Goal: Task Accomplishment & Management: Manage account settings

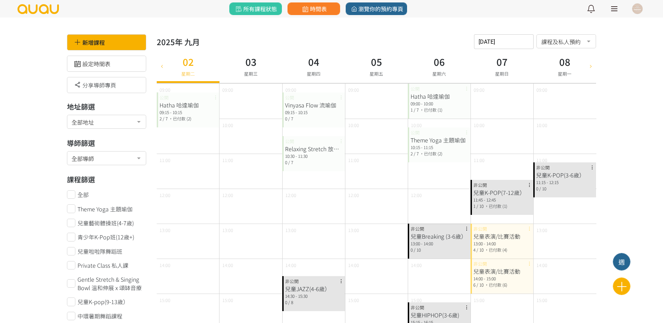
click at [632, 2] on button at bounding box center [637, 9] width 18 height 18
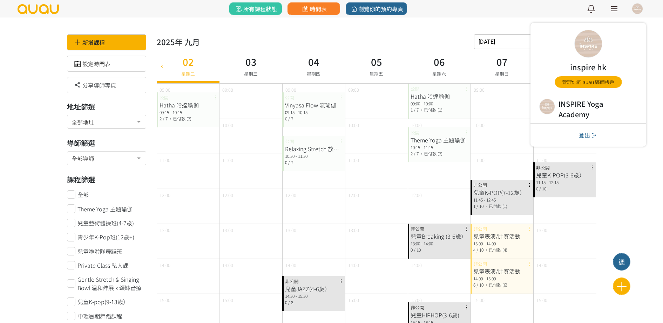
click at [587, 132] on button "登出" at bounding box center [587, 135] width 23 height 9
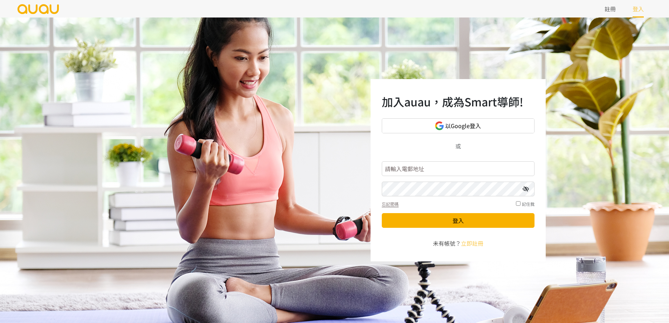
type input "inspirehk@outlook.com"
click at [337, 165] on div "加入auau，成為Smart導師! 以Google登入 或 inspirehk@outlook.com 忘記密碼 記住我 登入 未有帳號？ 立即註冊" at bounding box center [334, 171] width 669 height 306
drag, startPoint x: 337, startPoint y: 165, endPoint x: 330, endPoint y: 165, distance: 6.7
click at [330, 165] on div "加入auau，成為Smart導師! 以Google登入 或 inspirehk@outlook.com 忘記密碼 記住我 登入 未有帳號？ 立即註冊" at bounding box center [334, 171] width 669 height 306
click at [461, 134] on div "加入auau，成為Smart導師! 以Google登入 或 inspirehk@outlook.com 忘記密碼 記住我 登入 未有帳號？ 立即註冊" at bounding box center [458, 170] width 175 height 183
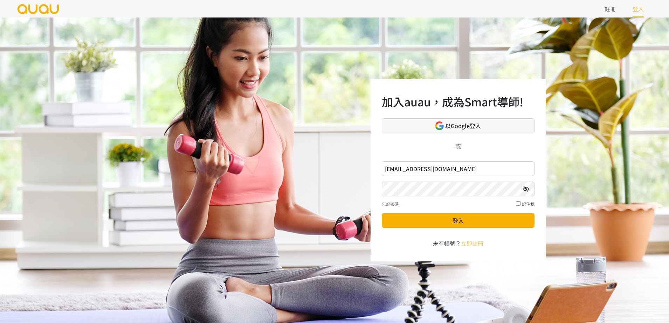
click at [459, 126] on span "以Google登入" at bounding box center [463, 126] width 36 height 9
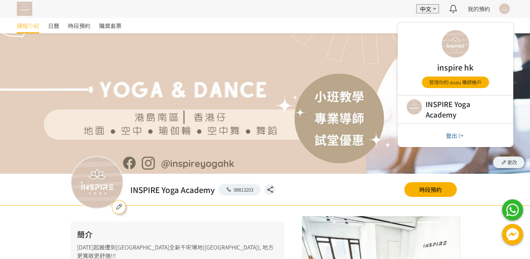
click at [493, 5] on div "EN 中文 最新通知 舞蹈 | 兒童K-POP(7-12歲） 即將開始，請按詳情點名 0分鐘前 詳情 [PERSON_NAME] [PERSON_NAME] …" at bounding box center [265, 9] width 530 height 18
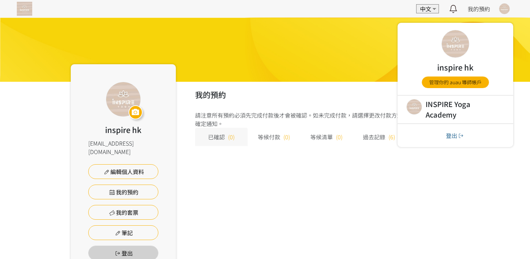
scroll to position [9, 0]
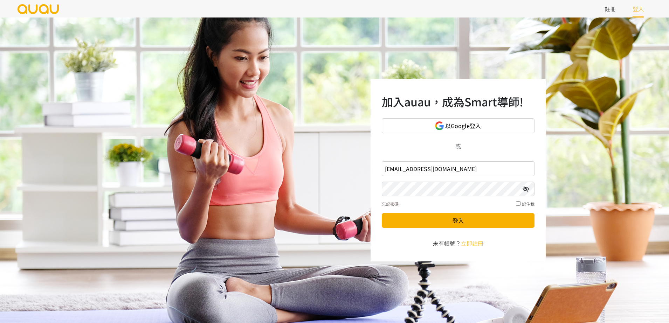
click at [438, 173] on input "inspirehk@outlook.com" at bounding box center [458, 169] width 153 height 15
click at [450, 171] on input "[EMAIL_ADDRESS][DOMAIN_NAME]" at bounding box center [458, 169] width 153 height 15
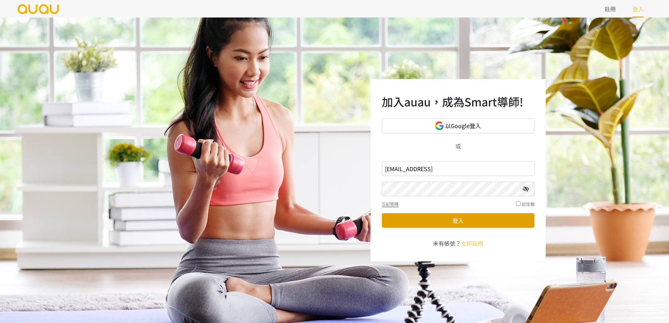
type input "inspirehk@outlook.com98813203"
click at [457, 222] on button "登入" at bounding box center [458, 220] width 153 height 15
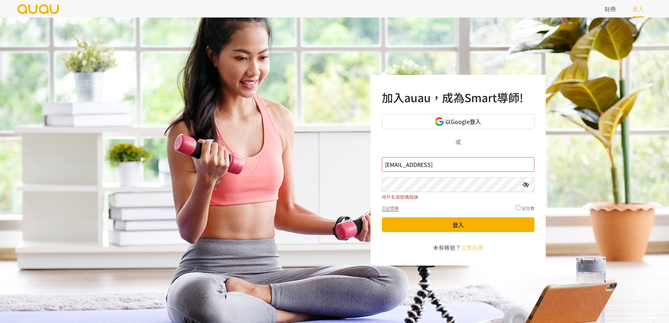
click at [382, 218] on button "登入" at bounding box center [458, 225] width 153 height 15
click at [446, 163] on input "inspirehk@outlook.com98813203" at bounding box center [458, 164] width 153 height 15
drag, startPoint x: 490, startPoint y: 159, endPoint x: 307, endPoint y: 167, distance: 183.8
click at [307, 167] on div "加入auau，成為Smart導師! 以Google登入 或 inspirehk@outlook.com98813203 用戶名或密碼錯誤 忘記密碼 記住我 登…" at bounding box center [334, 171] width 669 height 306
type input "inspireyogahk.admin.auau.io"
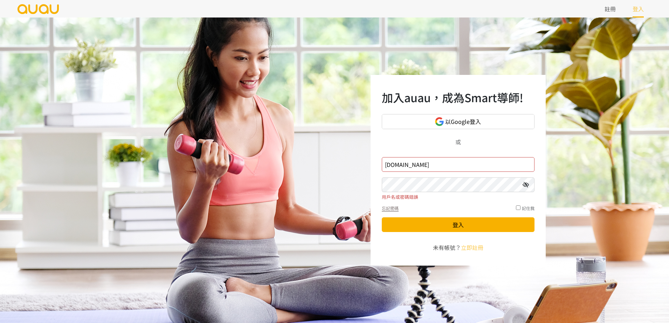
click at [382, 218] on button "登入" at bounding box center [458, 225] width 153 height 15
click at [476, 163] on input "inspireyogahk.admin.auau.io" at bounding box center [458, 164] width 153 height 15
click at [403, 166] on input "inspireyogahk.admin.auau.io" at bounding box center [458, 164] width 153 height 15
click at [507, 118] on link "以Google登入" at bounding box center [458, 121] width 153 height 15
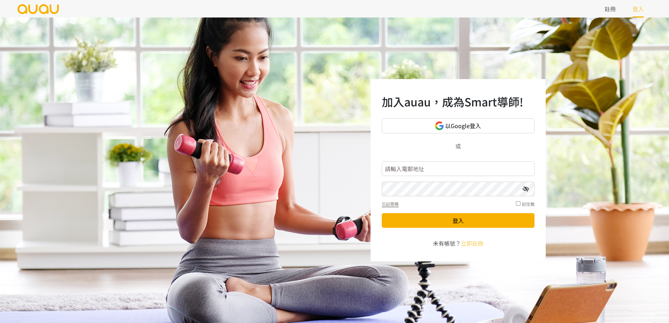
type input "[EMAIL_ADDRESS][DOMAIN_NAME]"
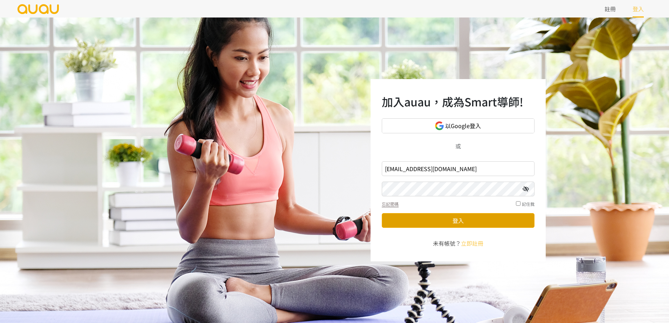
click at [419, 220] on button "登入" at bounding box center [458, 220] width 153 height 15
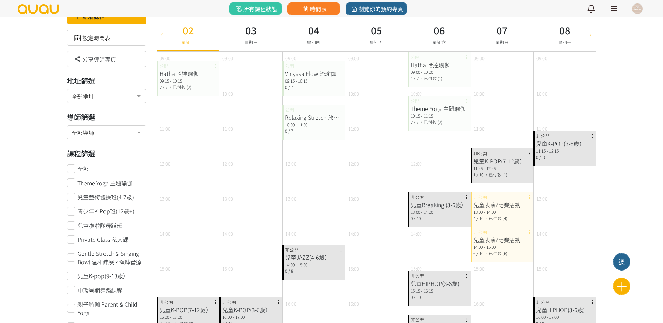
scroll to position [44, 0]
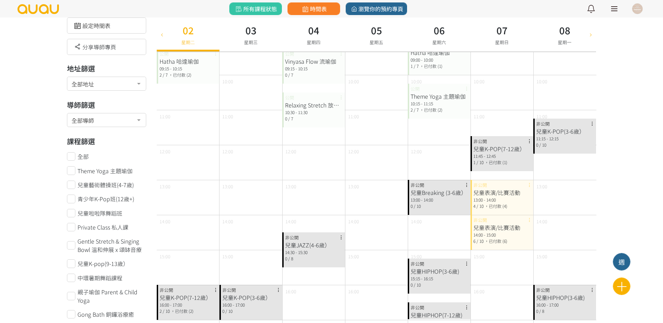
click at [613, 12] on link at bounding box center [614, 9] width 18 height 18
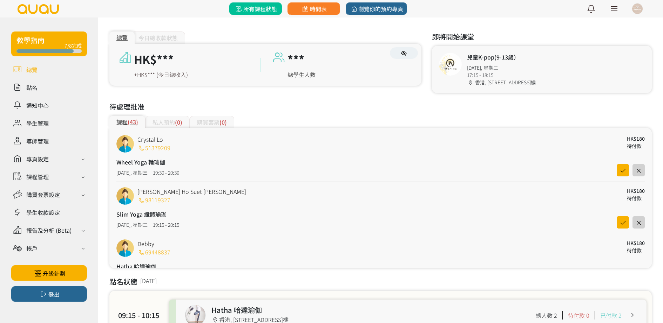
click at [250, 8] on span "所有課程狀態" at bounding box center [255, 9] width 42 height 8
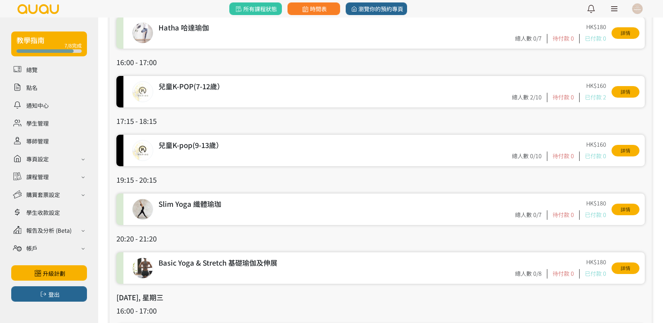
scroll to position [3460, 0]
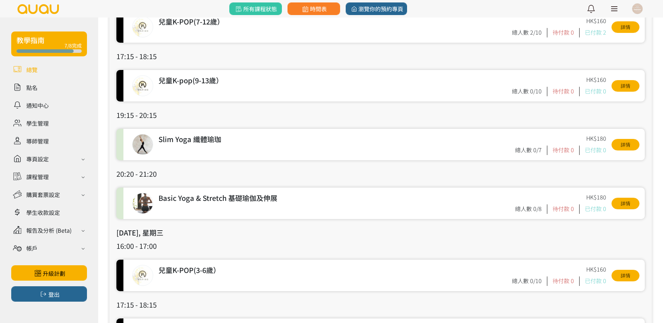
click at [60, 71] on link at bounding box center [49, 69] width 76 height 12
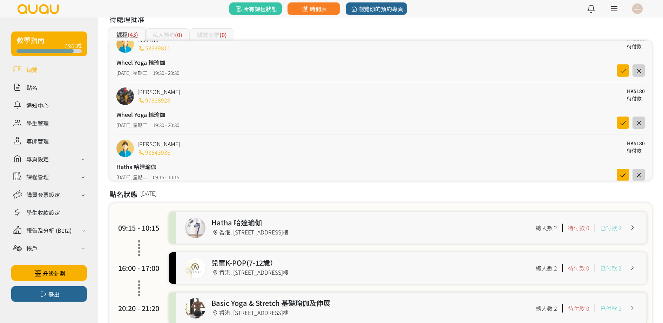
scroll to position [438, 0]
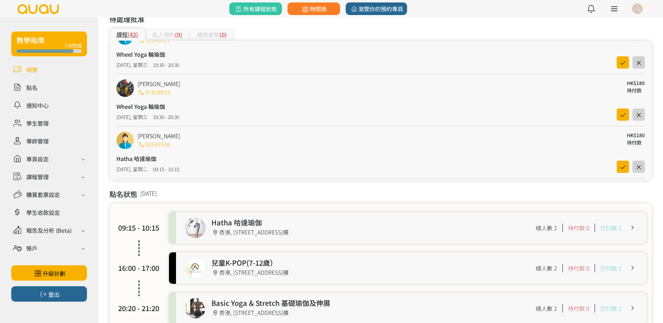
click at [169, 34] on div "私人預約 (0)" at bounding box center [167, 34] width 44 height 12
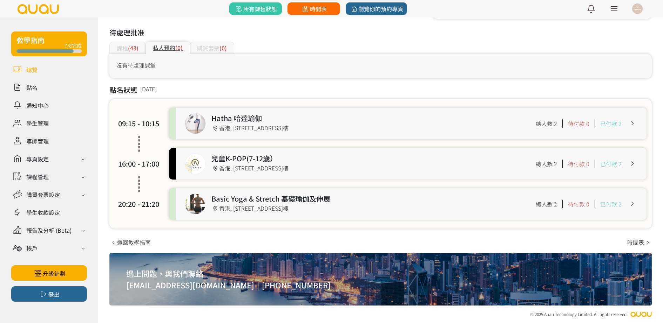
click at [310, 5] on span "時間表" at bounding box center [314, 9] width 26 height 8
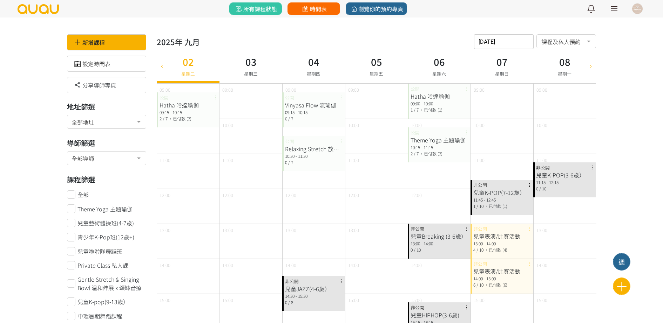
click at [320, 9] on span "時間表" at bounding box center [314, 9] width 26 height 8
click at [640, 10] on div at bounding box center [637, 9] width 11 height 11
click at [614, 9] on link at bounding box center [614, 9] width 18 height 18
click at [614, 10] on link at bounding box center [614, 9] width 18 height 18
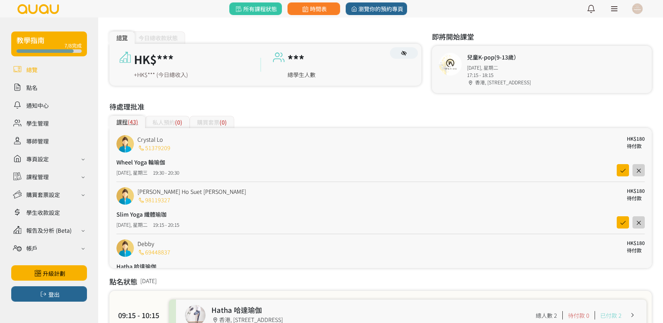
click at [639, 6] on div at bounding box center [637, 9] width 11 height 11
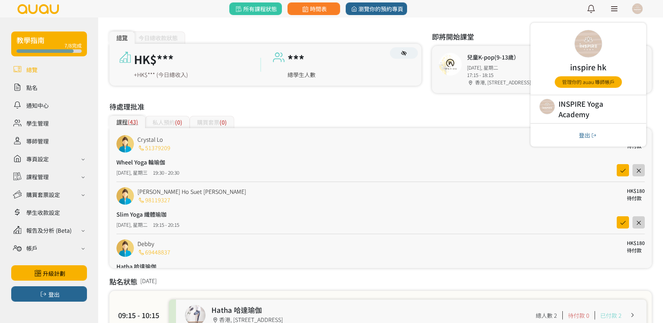
click at [639, 6] on div at bounding box center [637, 9] width 11 height 11
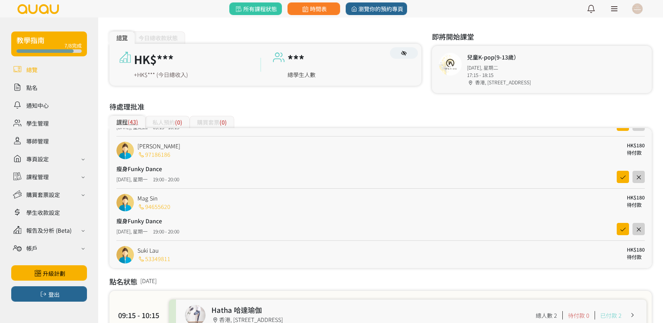
click at [636, 13] on div at bounding box center [637, 9] width 11 height 11
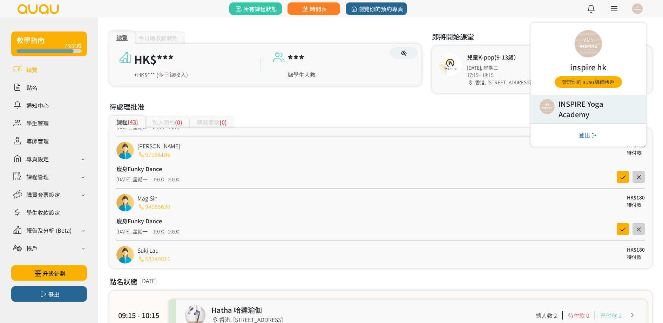
click at [593, 109] on link at bounding box center [588, 109] width 116 height 28
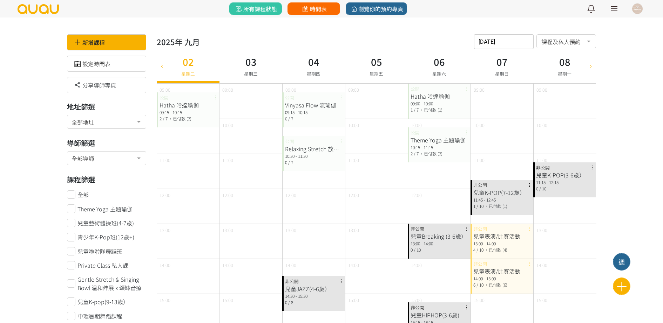
click at [304, 11] on icon at bounding box center [305, 9] width 9 height 6
click at [623, 287] on icon at bounding box center [621, 287] width 17 height 12
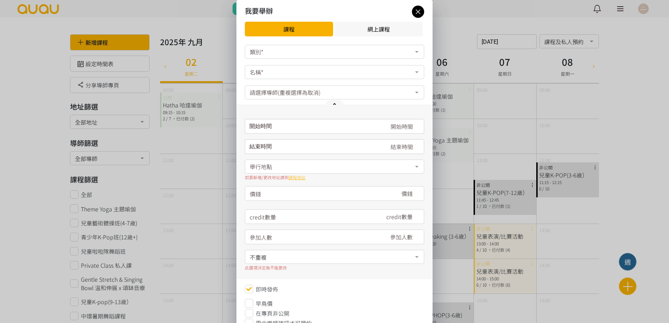
click at [420, 10] on icon at bounding box center [418, 11] width 12 height 9
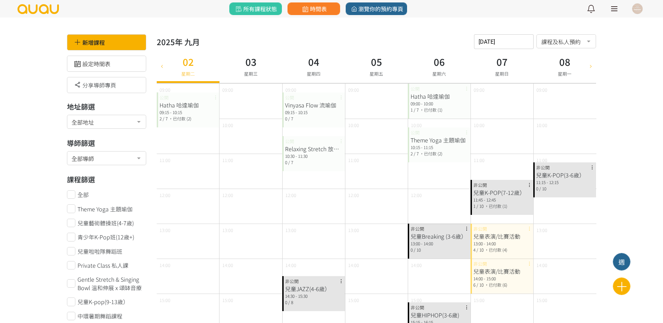
click at [645, 14] on button at bounding box center [637, 9] width 18 height 18
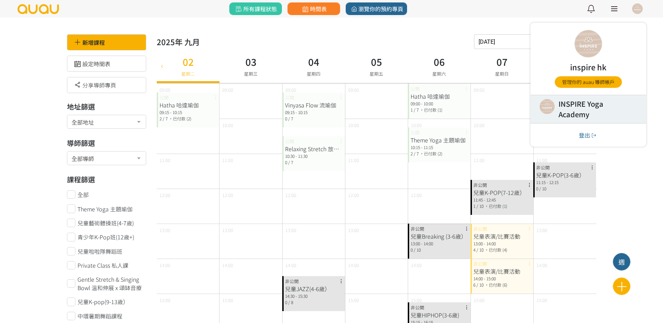
click at [598, 110] on link at bounding box center [588, 109] width 116 height 28
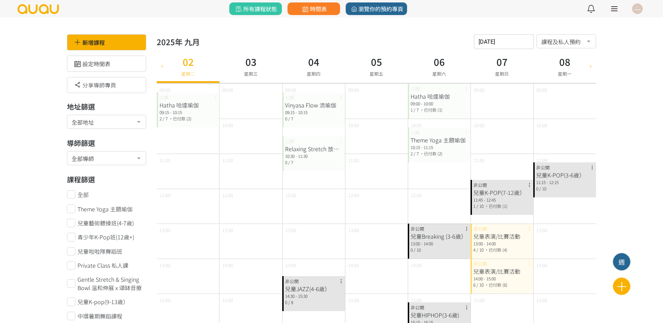
click at [625, 10] on div "所有課程狀態 時間表 瀏覽你的預約專頁 最新通知 舞蹈 | 兒童K-POP(7-12歲） 即將開始，請按詳情點名 2小時前 詳情 Noel Chan 已成功預…" at bounding box center [331, 9] width 663 height 18
click at [626, 9] on div "所有課程狀態 時間表 瀏覽你的預約專頁 最新通知 舞蹈 | 兒童K-POP(7-12歲） 即將開始，請按詳情點名 2小時前 詳情 Noel Chan 已成功預…" at bounding box center [331, 9] width 663 height 18
click at [650, 9] on div "所有課程狀態 時間表 瀏覽你的預約專頁 最新通知 舞蹈 | 兒童K-POP(7-12歲） 即將開始，請按詳情點名 2小時前 詳情 Noel Chan 已成功預…" at bounding box center [331, 9] width 663 height 18
click at [639, 9] on div at bounding box center [637, 9] width 11 height 11
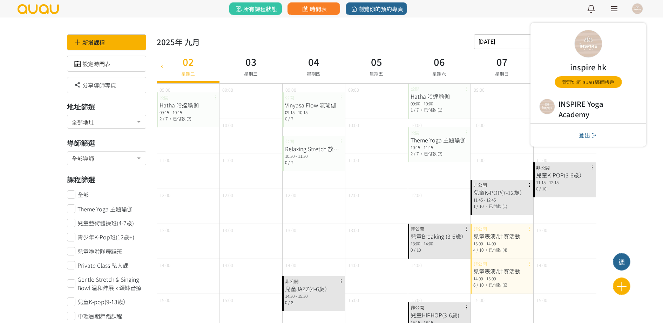
click at [583, 146] on div "登出" at bounding box center [588, 134] width 116 height 23
click at [586, 139] on button "登出" at bounding box center [587, 135] width 23 height 9
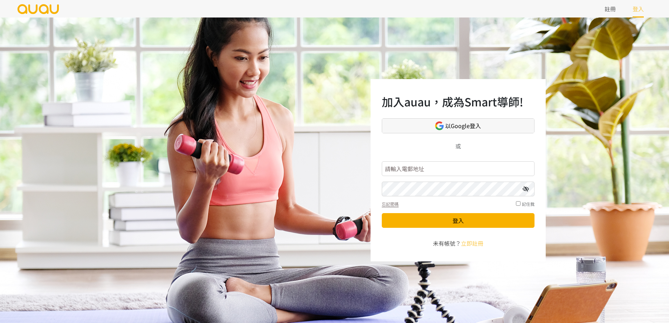
type input "[EMAIL_ADDRESS][DOMAIN_NAME]"
click at [463, 125] on span "以Google登入" at bounding box center [463, 126] width 36 height 9
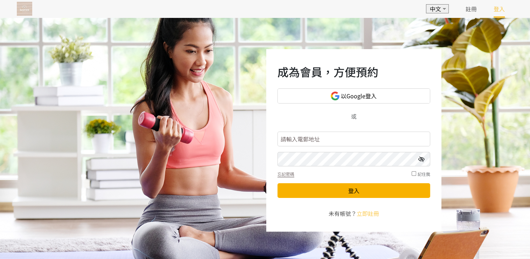
click at [347, 138] on input "text" at bounding box center [353, 138] width 153 height 15
type input "[DOMAIN_NAME]"
click at [277, 183] on button "登入" at bounding box center [353, 190] width 153 height 15
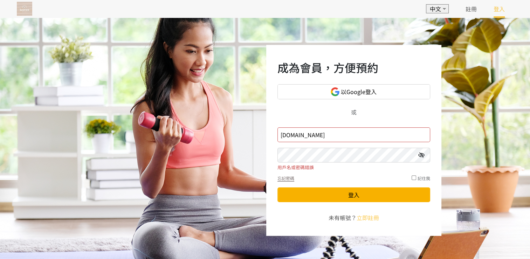
click at [277, 187] on button "登入" at bounding box center [353, 194] width 153 height 15
click at [374, 132] on input "[DOMAIN_NAME]" at bounding box center [353, 134] width 153 height 15
drag, startPoint x: 251, startPoint y: 151, endPoint x: 189, endPoint y: 153, distance: 61.7
click at [189, 153] on div "成為會員，方便預約 以Google登入 或 inspireyogahk.admin.auau.io 用戶名或密碼錯誤 忘記密碼 記住我 登入 未有帳號？ 立即…" at bounding box center [265, 140] width 530 height 245
click at [373, 131] on input "inspireyogahk.admin.auau.io" at bounding box center [353, 134] width 153 height 15
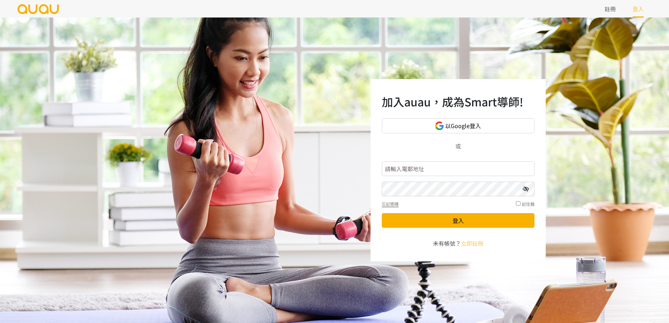
type input "inspirehk@outlook.com"
click at [464, 231] on form "inspirehk@outlook.com 忘記密碼 記住我 登入" at bounding box center [458, 195] width 153 height 72
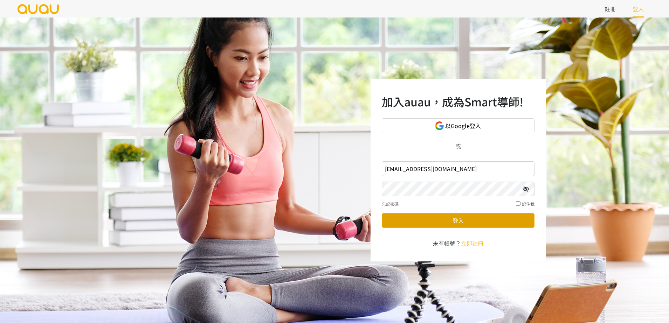
click at [466, 223] on button "登入" at bounding box center [458, 220] width 153 height 15
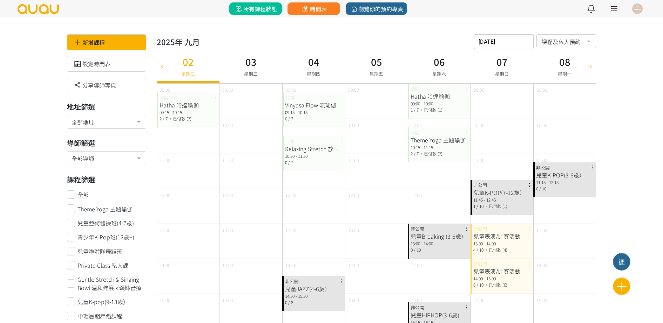
click at [260, 6] on span "所有課程狀態" at bounding box center [255, 9] width 42 height 8
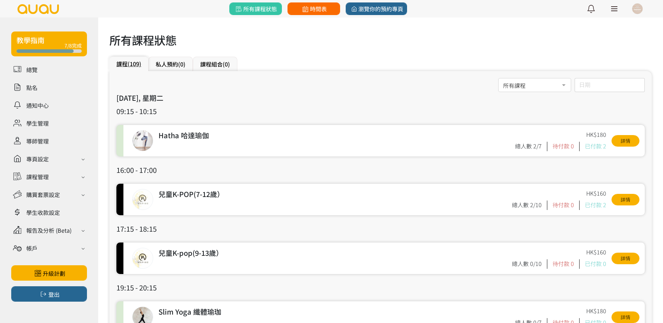
click at [320, 5] on span "時間表" at bounding box center [314, 9] width 26 height 8
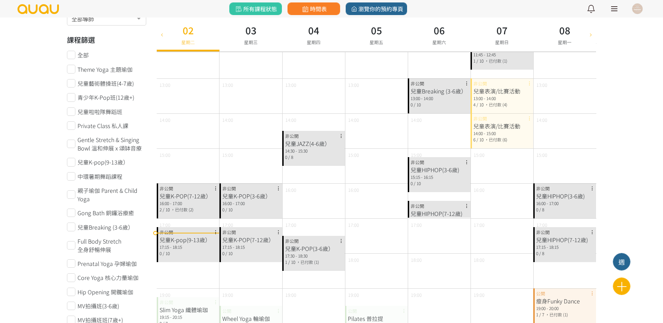
scroll to position [44, 0]
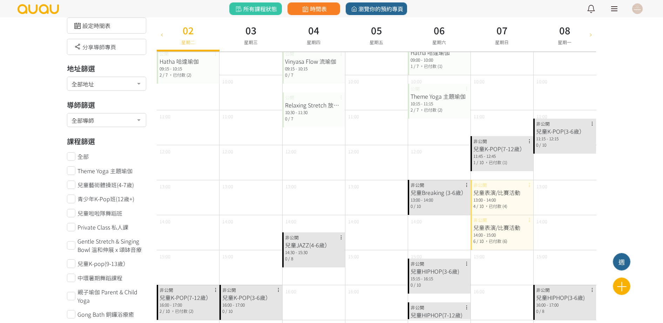
click at [488, 205] on span "，已付款 (4)" at bounding box center [495, 206] width 23 height 6
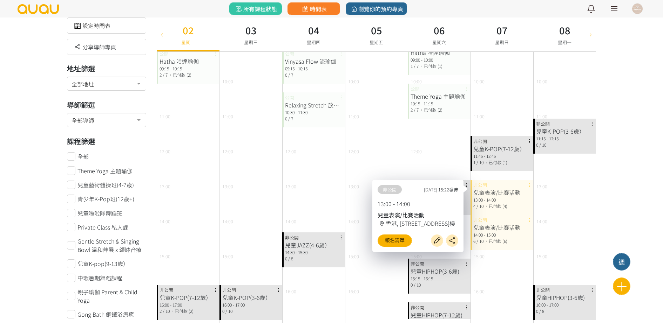
click at [493, 226] on div "兒童表演/比賽活動" at bounding box center [501, 228] width 57 height 8
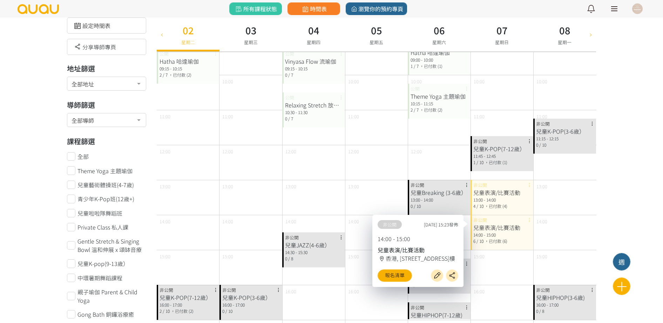
click at [503, 187] on div "兒童表演/比賽活動 13:00 - 14:00 4 / 10 ，已付款 (4) 非公開" at bounding box center [501, 197] width 63 height 35
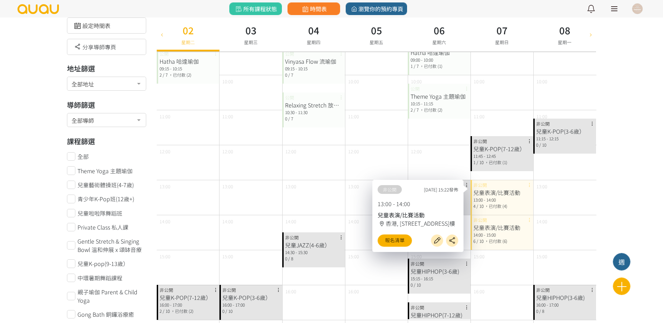
click at [509, 239] on div "6 / 10 ，已付款 (6)" at bounding box center [501, 241] width 57 height 6
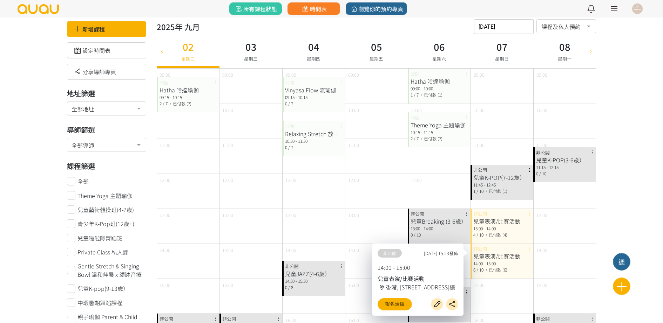
scroll to position [0, 0]
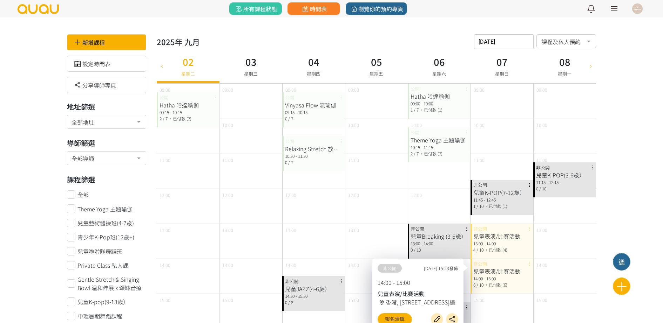
click at [516, 46] on div "2025-09-02 請選擇時間表日期 September 2025 Sun Mon Tue Wed Thu Fri Sat 1 2 3 4 5 6 7 8 …" at bounding box center [504, 41] width 60 height 15
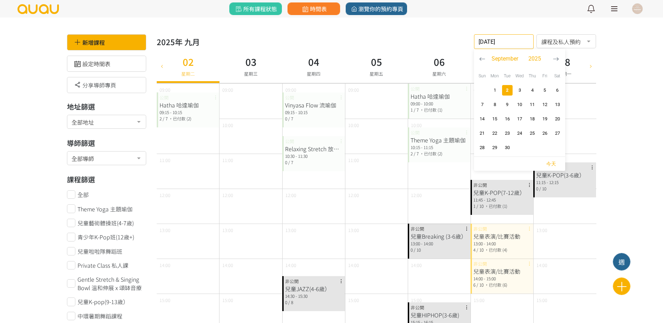
click at [510, 92] on span "2" at bounding box center [507, 90] width 8 height 7
click at [498, 39] on input "2025-09-02" at bounding box center [504, 41] width 60 height 15
click at [521, 89] on span "3" at bounding box center [519, 90] width 8 height 7
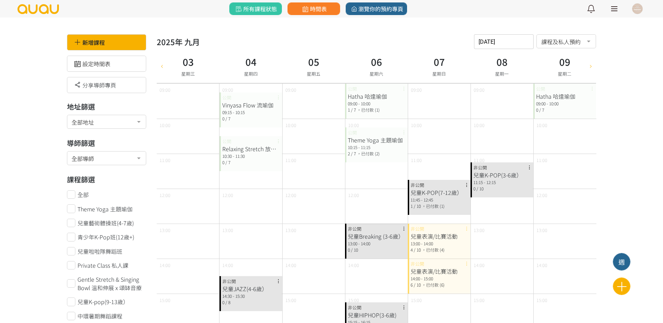
click at [514, 41] on input "2025-09-03" at bounding box center [504, 41] width 60 height 15
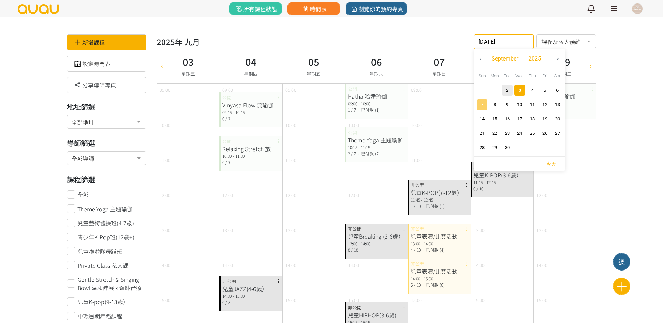
click at [483, 105] on span "7" at bounding box center [482, 104] width 8 height 7
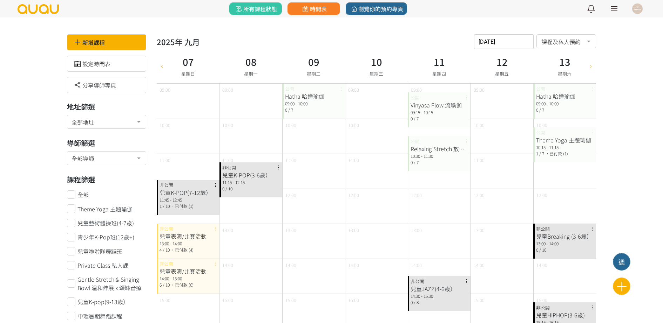
click at [204, 247] on div "4 / 10 ，已付款 (4)" at bounding box center [187, 250] width 57 height 6
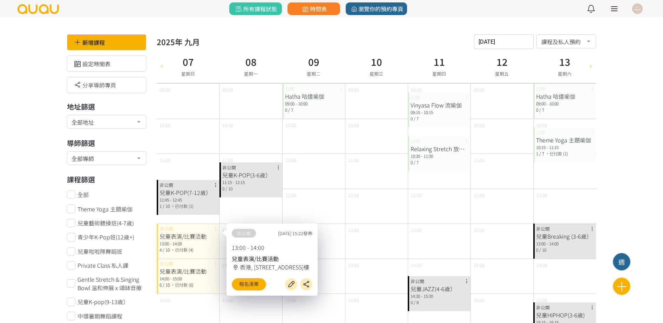
click at [518, 40] on input "2025-09-07" at bounding box center [504, 41] width 60 height 15
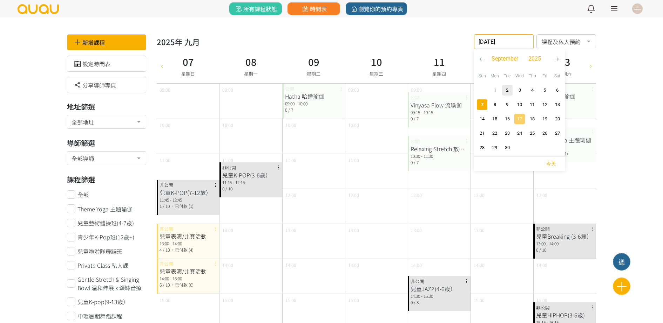
click at [520, 122] on span "17" at bounding box center [519, 119] width 8 height 7
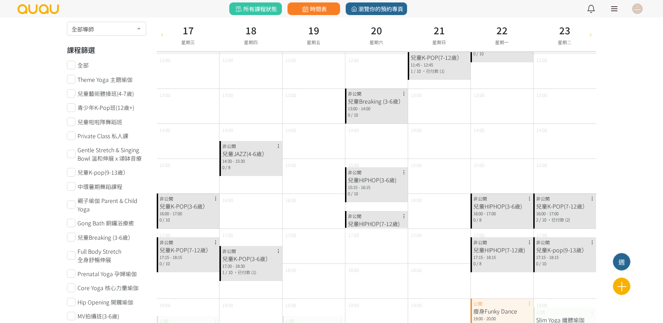
scroll to position [131, 0]
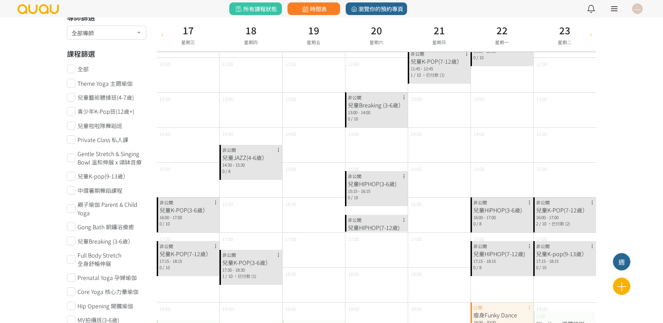
click at [590, 30] on div at bounding box center [590, 35] width 11 height 34
drag, startPoint x: 591, startPoint y: 30, endPoint x: 594, endPoint y: 27, distance: 4.2
click at [592, 31] on div at bounding box center [590, 35] width 11 height 34
click at [618, 9] on link at bounding box center [614, 9] width 18 height 18
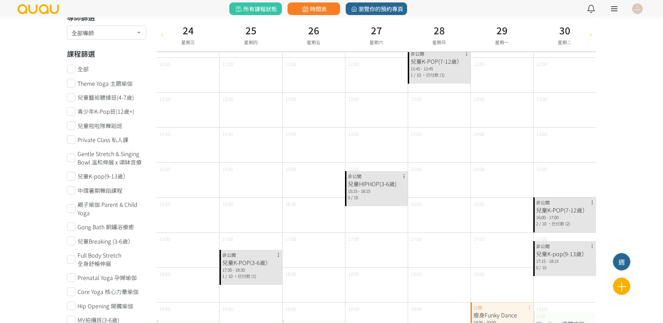
type input "2025-10-01"
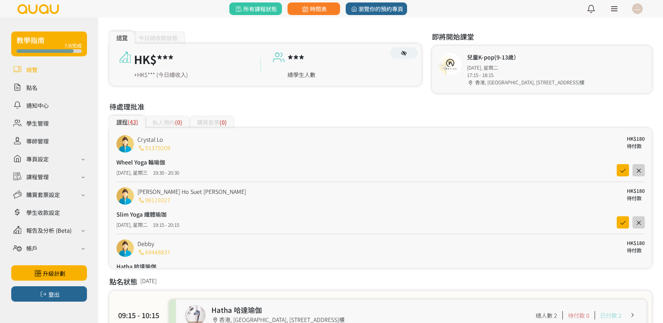
click at [173, 122] on div "私人預約 (0)" at bounding box center [167, 122] width 44 height 12
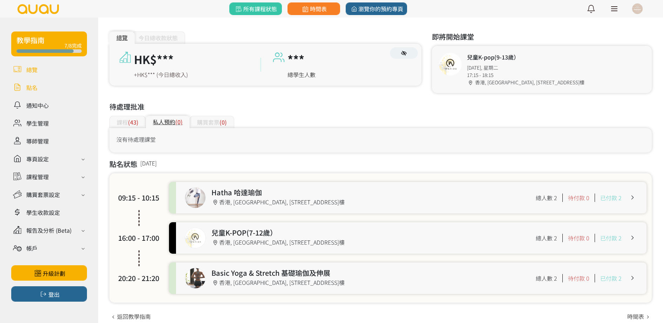
click at [39, 86] on link at bounding box center [49, 87] width 76 height 12
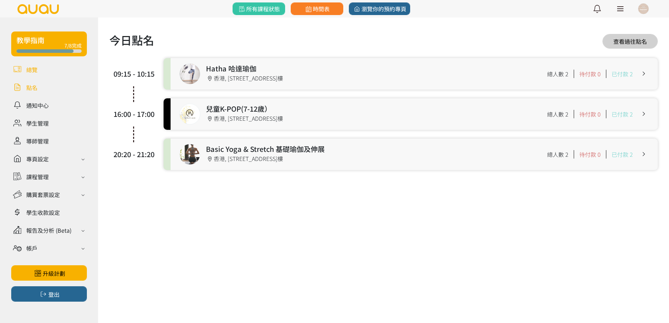
click at [47, 68] on link at bounding box center [49, 69] width 76 height 12
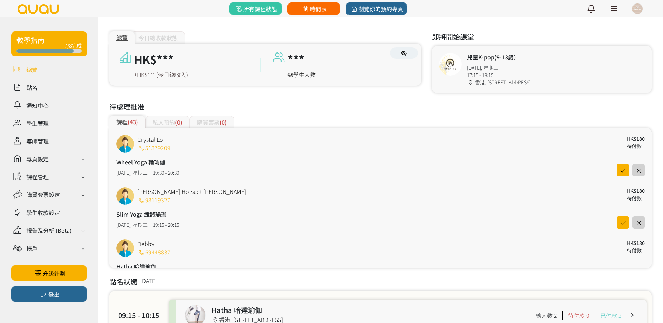
click at [323, 10] on span "時間表" at bounding box center [314, 9] width 26 height 8
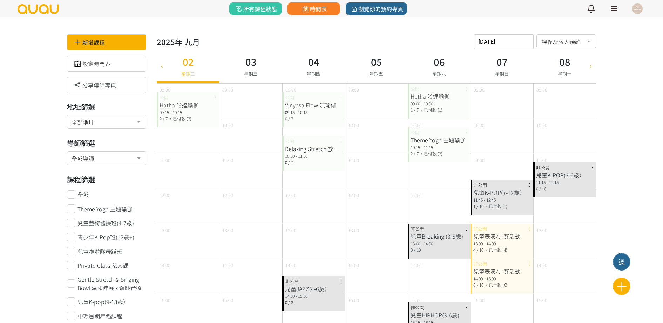
click at [112, 66] on div "設定時間表" at bounding box center [107, 64] width 80 height 16
click at [615, 286] on icon at bounding box center [621, 287] width 17 height 12
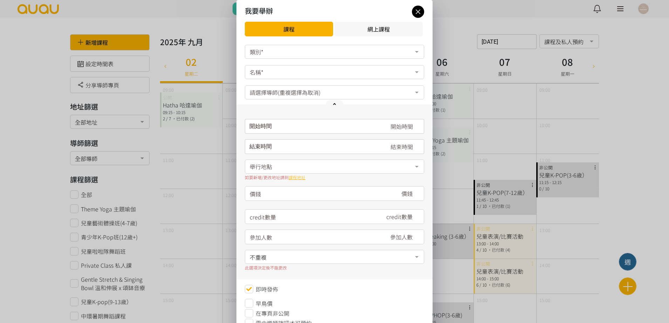
click at [352, 50] on div "類別*" at bounding box center [334, 52] width 179 height 14
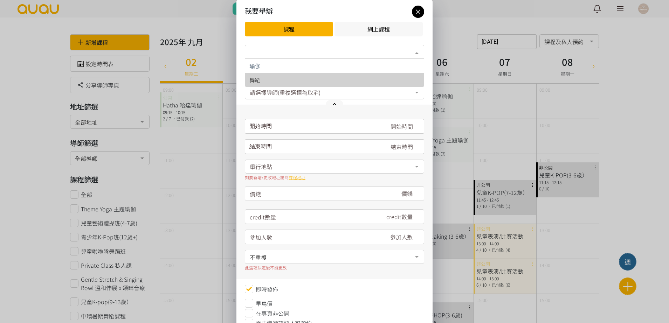
click at [316, 83] on span "舞蹈" at bounding box center [334, 80] width 179 height 14
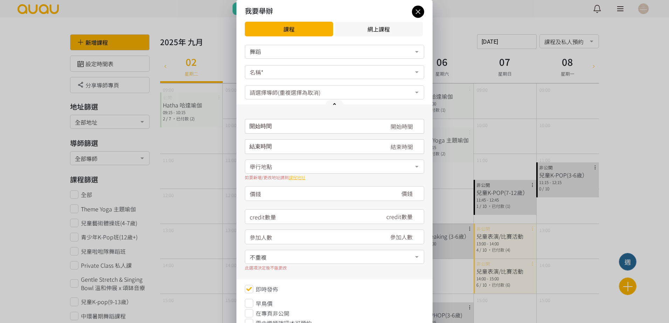
click at [303, 54] on div "舞蹈" at bounding box center [335, 51] width 170 height 7
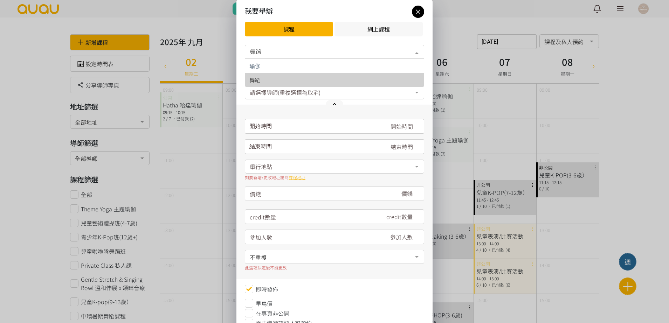
click at [288, 77] on div "舞蹈" at bounding box center [334, 80] width 170 height 6
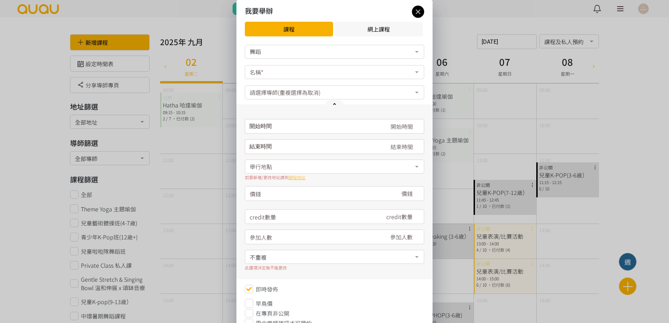
click at [296, 71] on div "名稱*" at bounding box center [334, 72] width 179 height 14
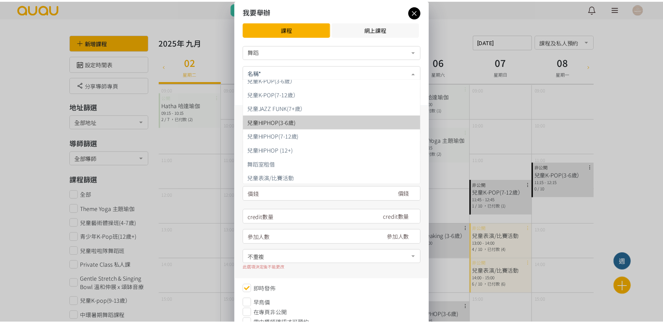
scroll to position [316, 0]
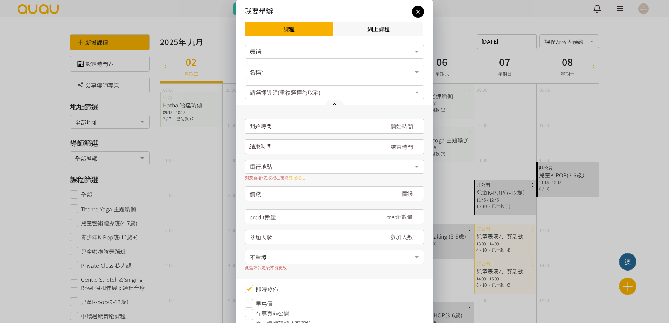
click at [185, 154] on div "我要舉辦 課程 網上課程 舞蹈 瑜伽 舞蹈 No elements found. Consider changing the search query. Li…" at bounding box center [334, 190] width 669 height 380
click at [183, 150] on div "我要舉辦 課程 網上課程 舞蹈 瑜伽 舞蹈 No elements found. Consider changing the search query. Li…" at bounding box center [334, 190] width 669 height 380
click at [421, 18] on div "我要舉辦 課程 網上課程" at bounding box center [334, 21] width 196 height 42
click at [422, 19] on div "我要舉辦 課程 網上課程" at bounding box center [334, 21] width 196 height 42
click at [417, 12] on icon at bounding box center [418, 11] width 12 height 9
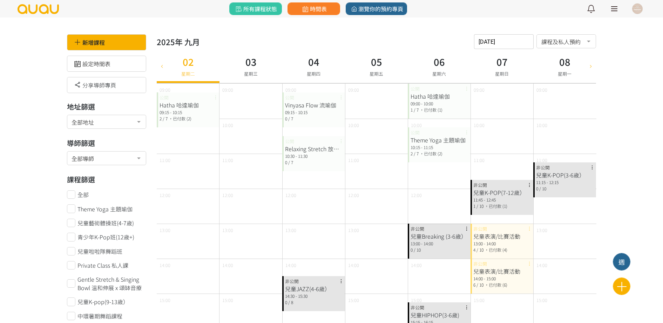
click at [609, 9] on link at bounding box center [614, 9] width 18 height 18
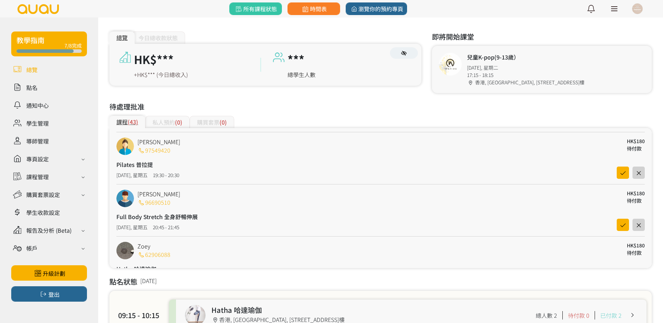
scroll to position [2064, 0]
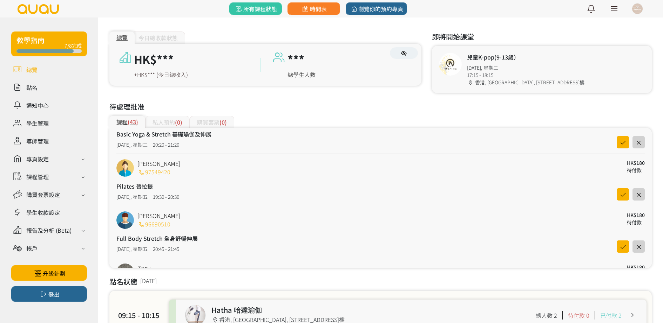
click at [164, 120] on div "私人預約 (0)" at bounding box center [167, 122] width 44 height 12
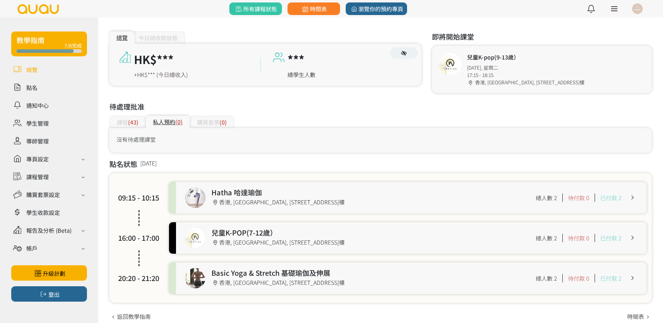
click at [231, 134] on div "沒有待處理課堂" at bounding box center [380, 140] width 542 height 25
click at [221, 125] on span "(0)" at bounding box center [222, 122] width 7 height 8
click at [637, 9] on div at bounding box center [637, 9] width 11 height 11
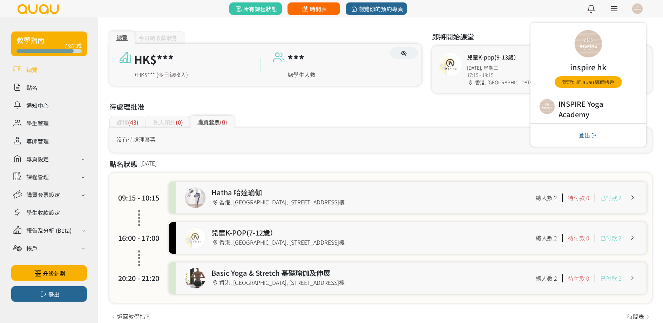
click at [313, 9] on span "時間表" at bounding box center [314, 9] width 26 height 8
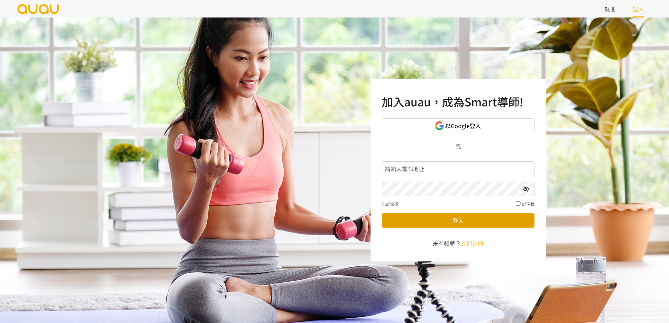
type input "[EMAIL_ADDRESS][DOMAIN_NAME]"
click at [490, 223] on button "登入" at bounding box center [458, 220] width 153 height 15
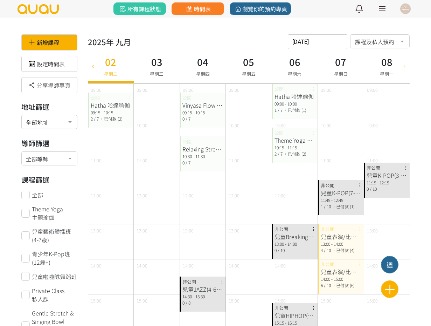
click at [208, 115] on div "09:15 - 10:15" at bounding box center [203, 112] width 40 height 6
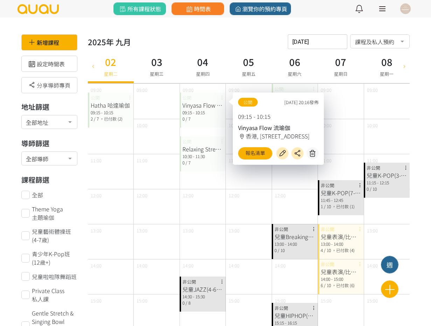
click at [213, 147] on div "Relaxing Stretch 放鬆伸展" at bounding box center [203, 149] width 40 height 8
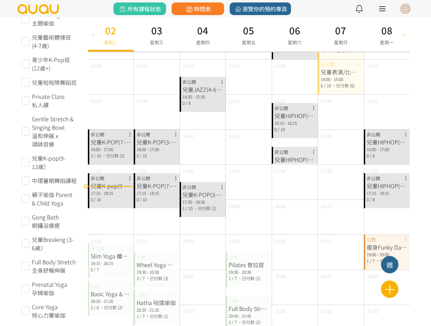
scroll to position [219, 0]
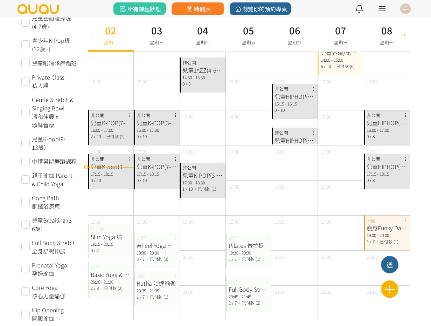
click at [199, 82] on div "0 / 8" at bounding box center [203, 84] width 40 height 6
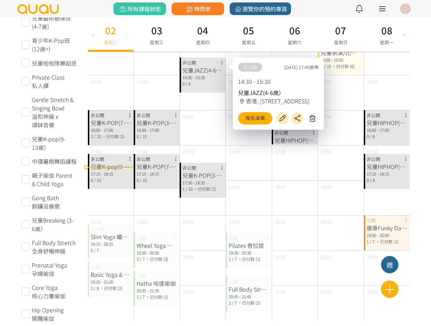
click at [208, 163] on div "兒童K-POP(3-6歲） 17:30 - 18:30 [DATE] ，已付款 (1) 非公開" at bounding box center [203, 180] width 46 height 35
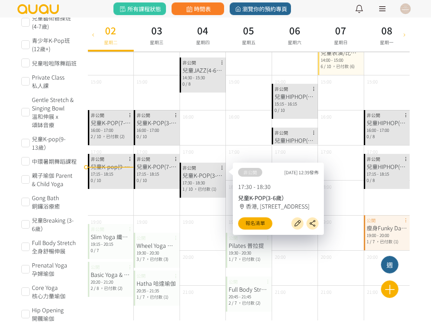
click at [149, 130] on div "16:00 - 17:00" at bounding box center [157, 130] width 40 height 6
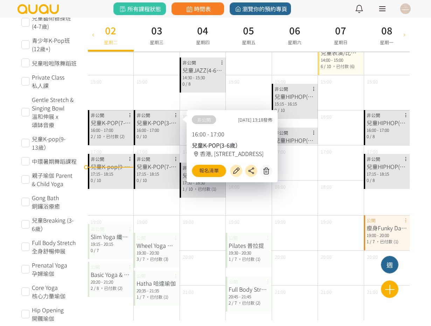
click at [152, 159] on div "兒童K-POP(7-12歲） 17:15 - 18:15 0 / 10 非公開" at bounding box center [157, 171] width 46 height 35
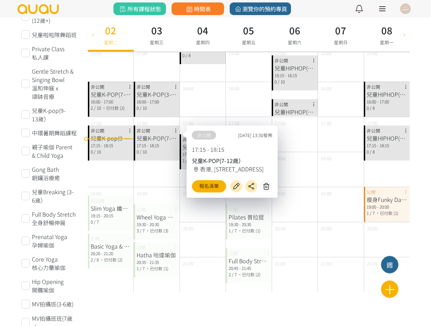
scroll to position [263, 0]
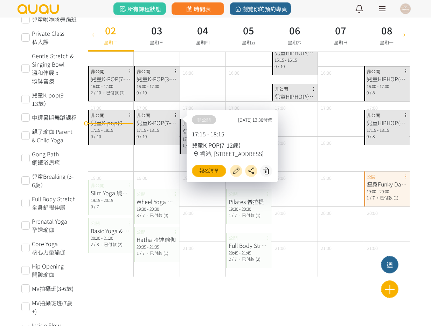
click at [155, 200] on div "Wheel Yoga 輪瑜伽" at bounding box center [157, 201] width 40 height 8
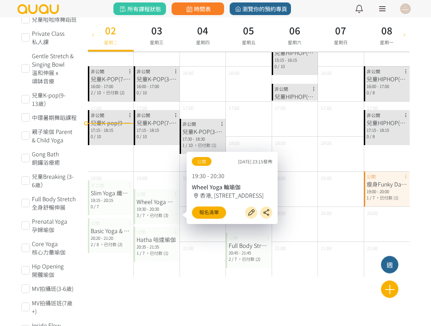
click at [163, 242] on div "Hatha 哈達瑜伽" at bounding box center [157, 239] width 40 height 8
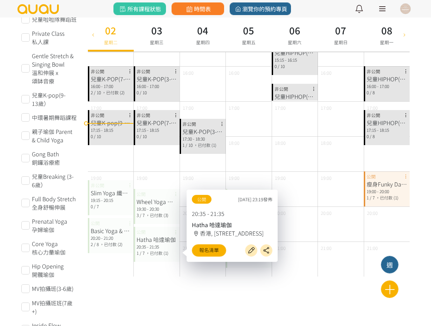
drag, startPoint x: 296, startPoint y: 89, endPoint x: 295, endPoint y: 77, distance: 12.0
click at [296, 89] on div "兒童HIPHOP(7-12歲) 16:30 - 16:30 0 / 10 非公開" at bounding box center [295, 92] width 46 height 17
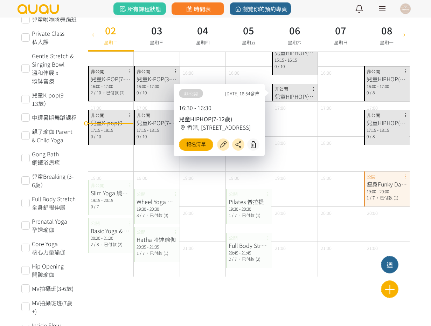
click at [296, 60] on div "15:15 - 16:15" at bounding box center [295, 60] width 40 height 6
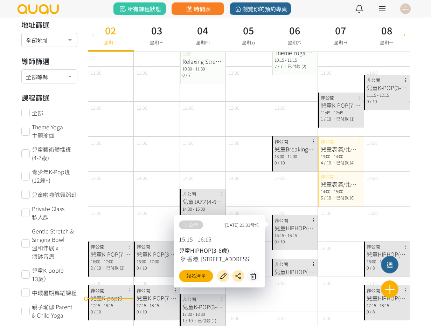
click at [303, 159] on div "0 / 10" at bounding box center [295, 162] width 40 height 6
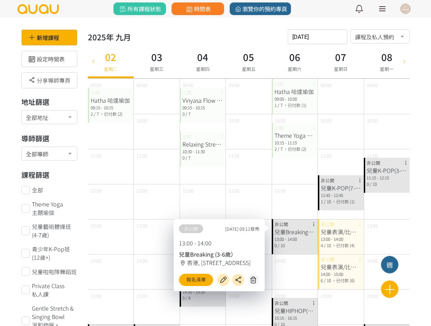
scroll to position [0, 0]
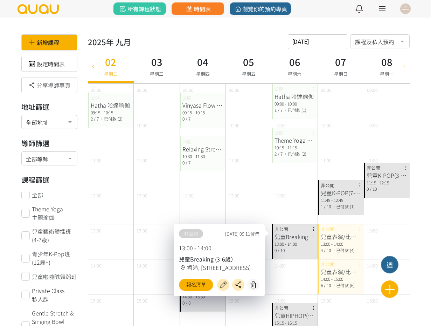
click at [298, 123] on div "10:00" at bounding box center [295, 136] width 46 height 35
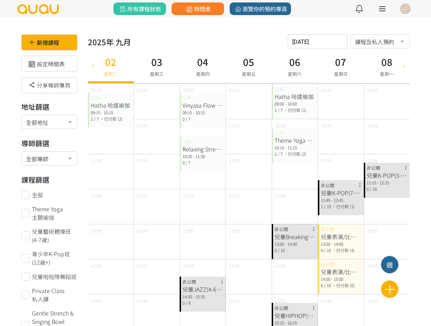
click at [295, 99] on div "Hatha 哈達瑜伽" at bounding box center [295, 96] width 40 height 8
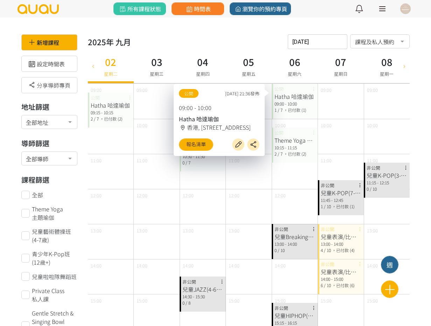
click at [293, 144] on div "10:15 - 11:15" at bounding box center [295, 147] width 40 height 6
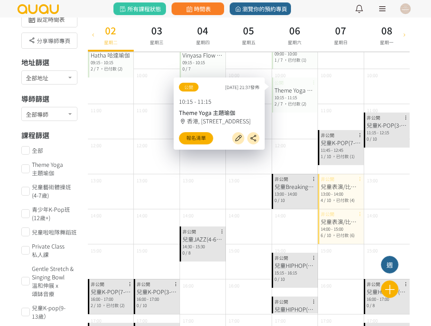
scroll to position [131, 0]
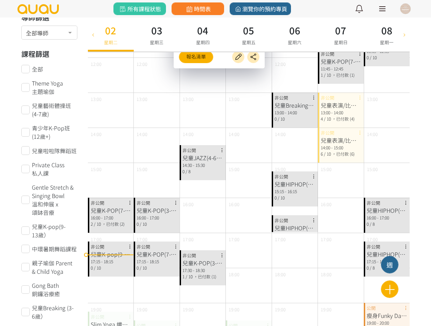
click at [334, 68] on div "11:45 - 12:45" at bounding box center [341, 69] width 40 height 6
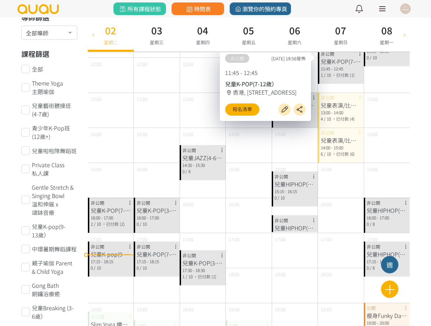
click at [332, 111] on div "13:00 - 14:00" at bounding box center [341, 112] width 40 height 6
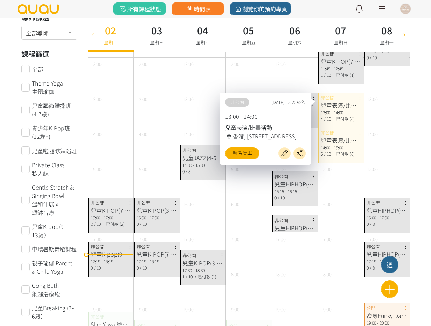
click at [346, 138] on div "兒童表演/比賽活動" at bounding box center [341, 140] width 40 height 8
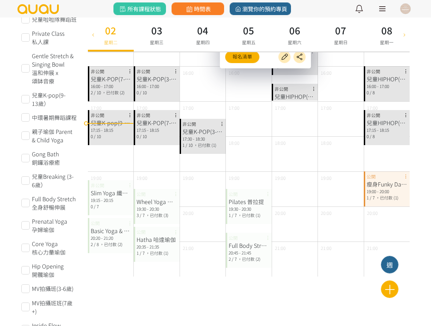
scroll to position [0, 0]
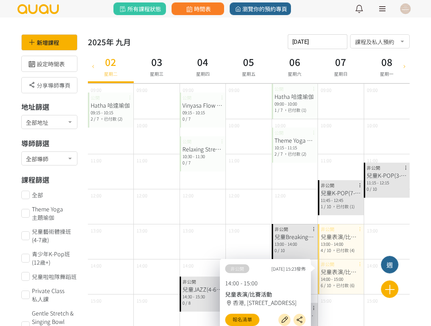
click at [108, 107] on div "Hatha 哈達瑜伽" at bounding box center [111, 105] width 40 height 8
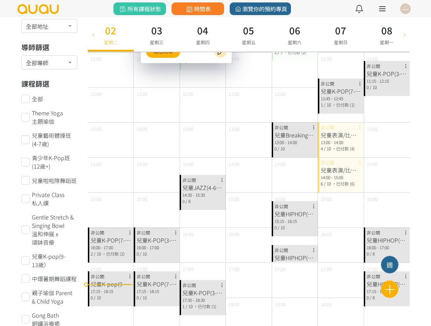
scroll to position [131, 0]
